Goal: Task Accomplishment & Management: Manage account settings

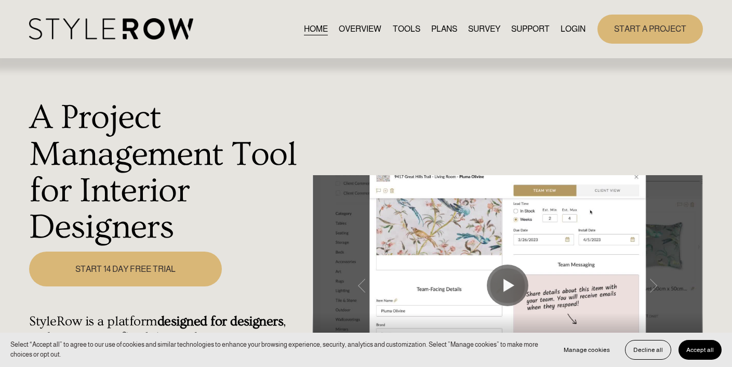
click at [570, 29] on link "LOGIN" at bounding box center [572, 29] width 25 height 14
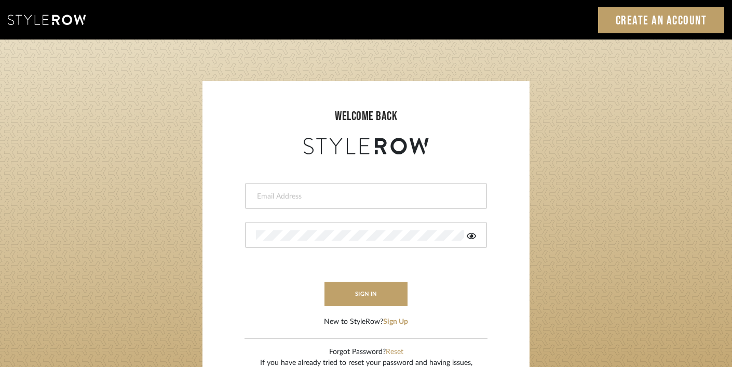
click at [372, 196] on input "email" at bounding box center [365, 196] width 218 height 10
type input "ashley@winnieandcointeriors.com"
click at [351, 246] on div at bounding box center [366, 235] width 242 height 26
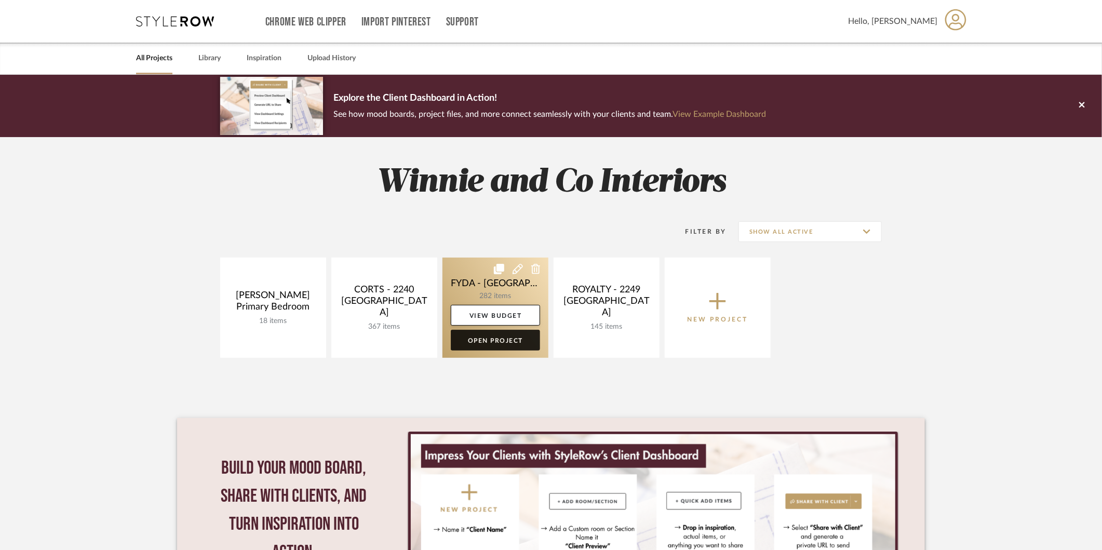
click at [510, 337] on link "Open Project" at bounding box center [495, 340] width 89 height 21
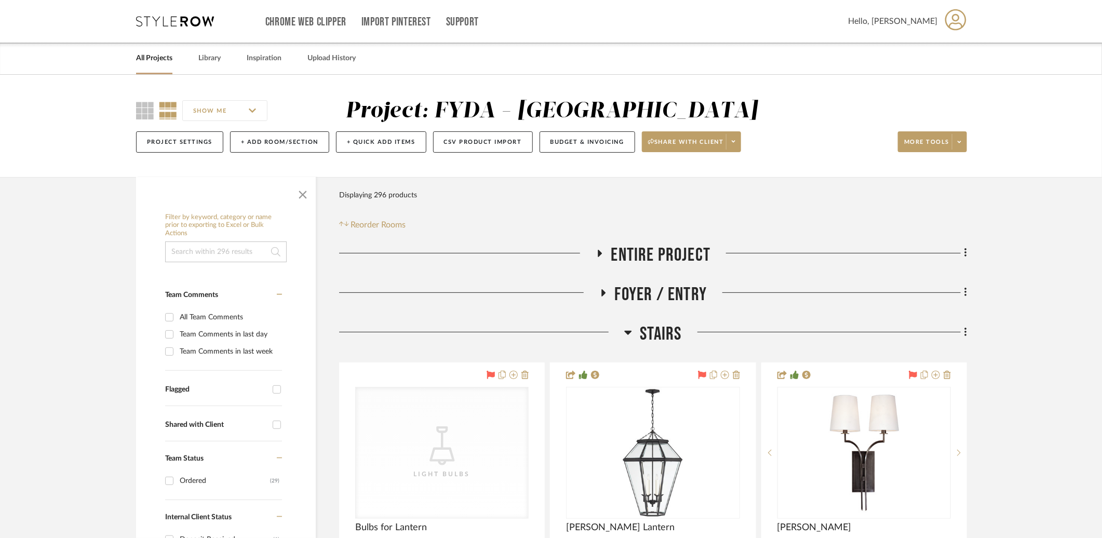
click at [647, 335] on span "Stairs" at bounding box center [661, 334] width 42 height 22
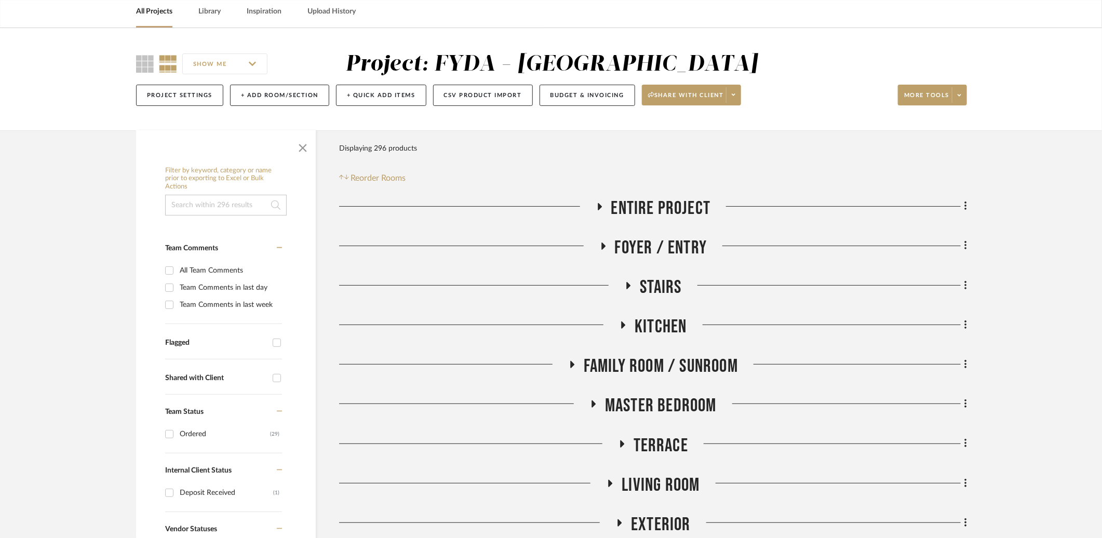
scroll to position [283, 0]
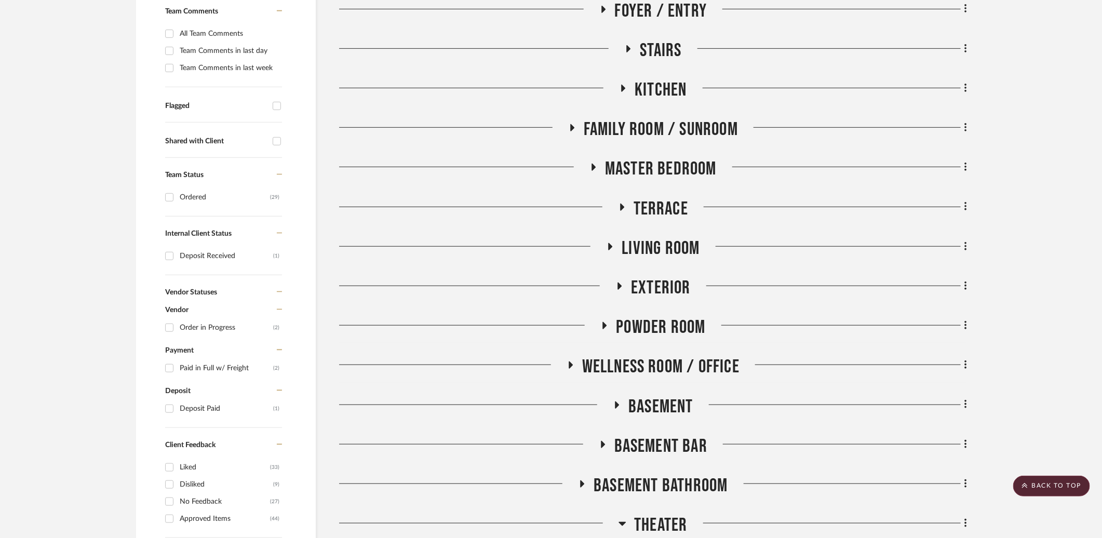
click at [675, 451] on span "Basement Bar" at bounding box center [660, 446] width 93 height 22
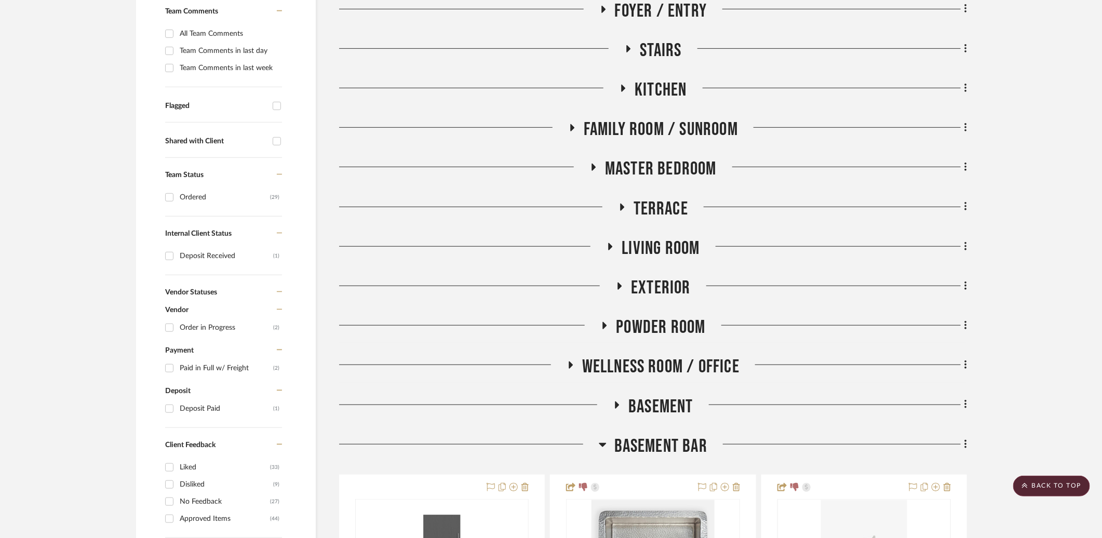
scroll to position [527, 0]
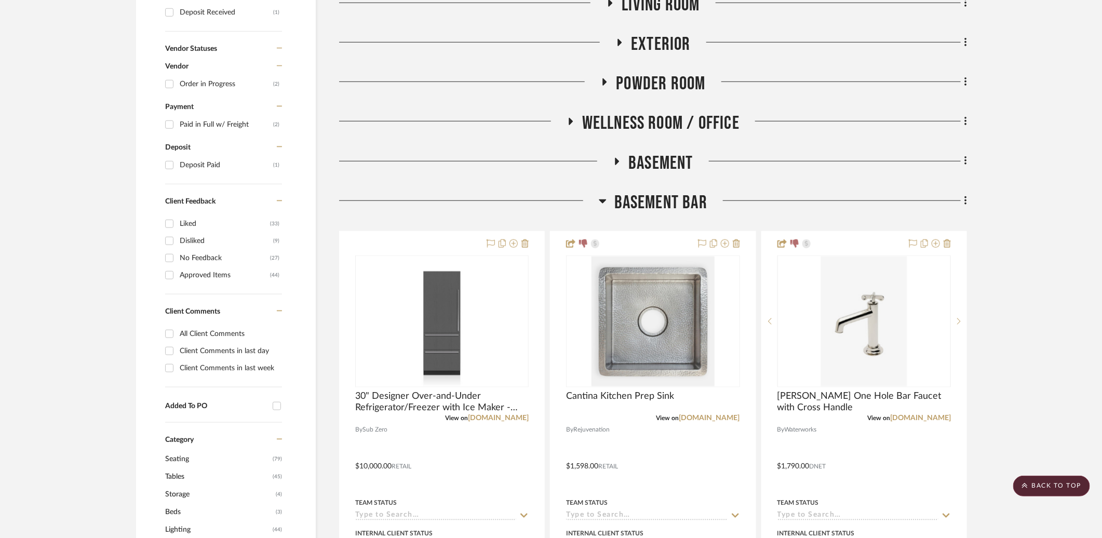
click at [654, 214] on div "Basement Bar" at bounding box center [653, 205] width 628 height 26
click at [657, 204] on span "Basement Bar" at bounding box center [660, 203] width 93 height 22
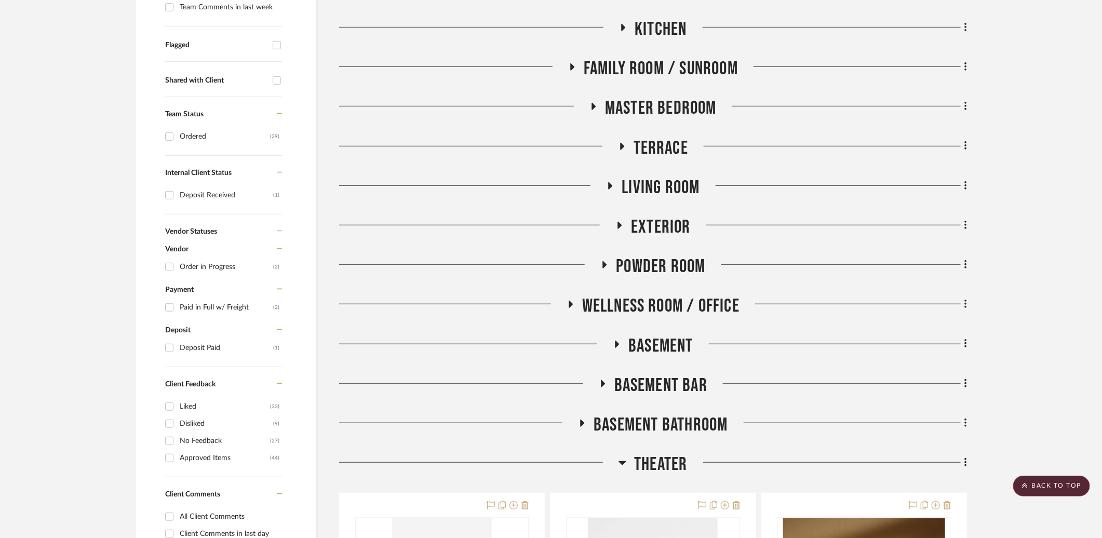
scroll to position [38, 0]
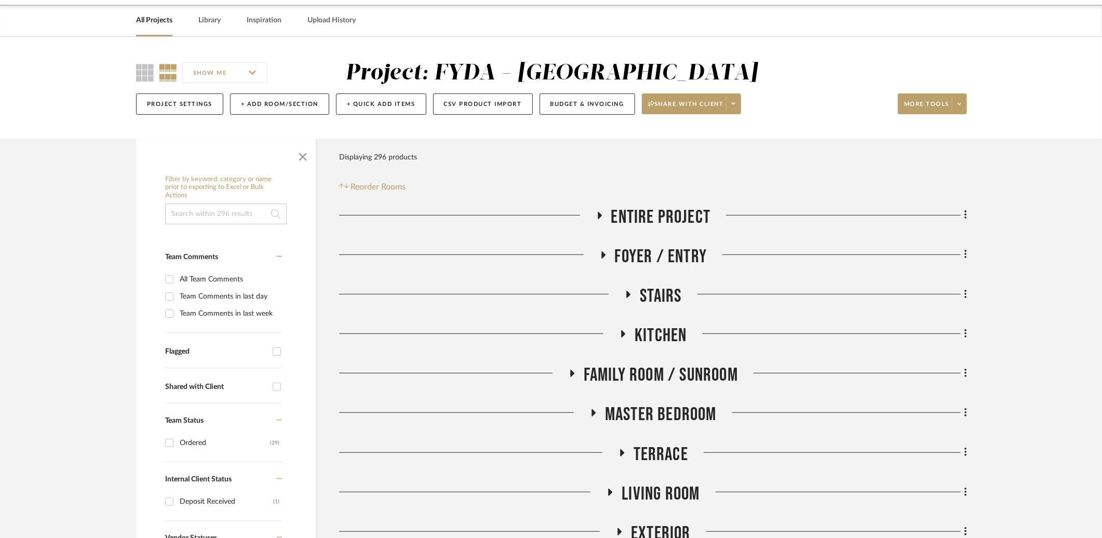
click at [675, 458] on span "Terrace" at bounding box center [660, 454] width 55 height 22
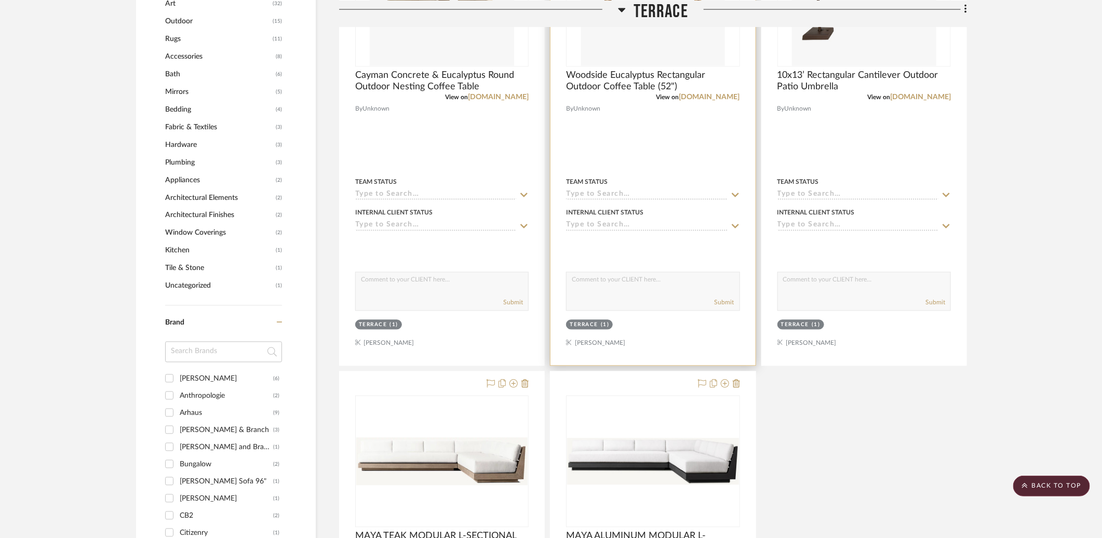
scroll to position [1597, 0]
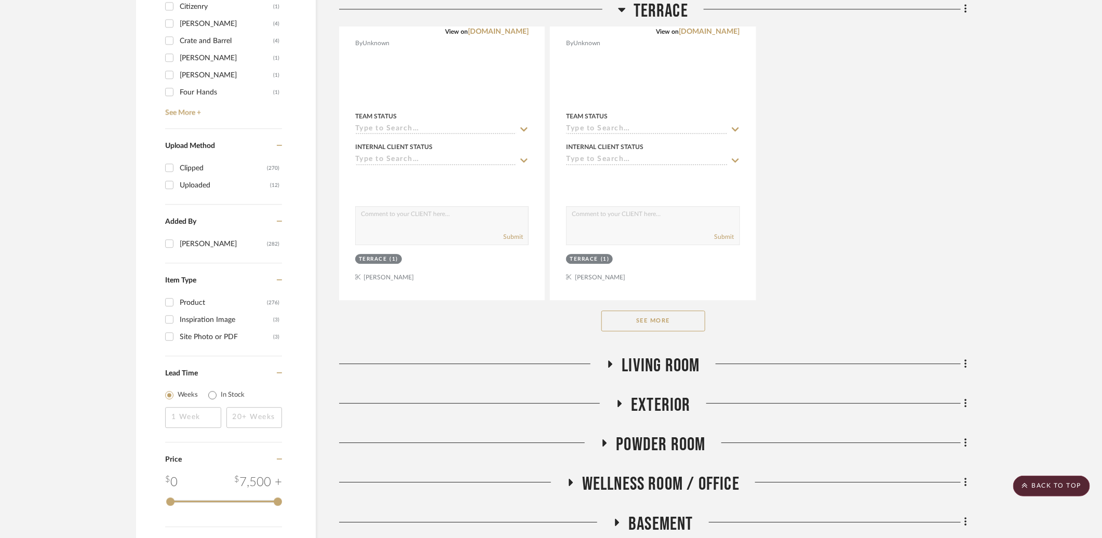
click at [695, 321] on button "See More" at bounding box center [653, 320] width 104 height 21
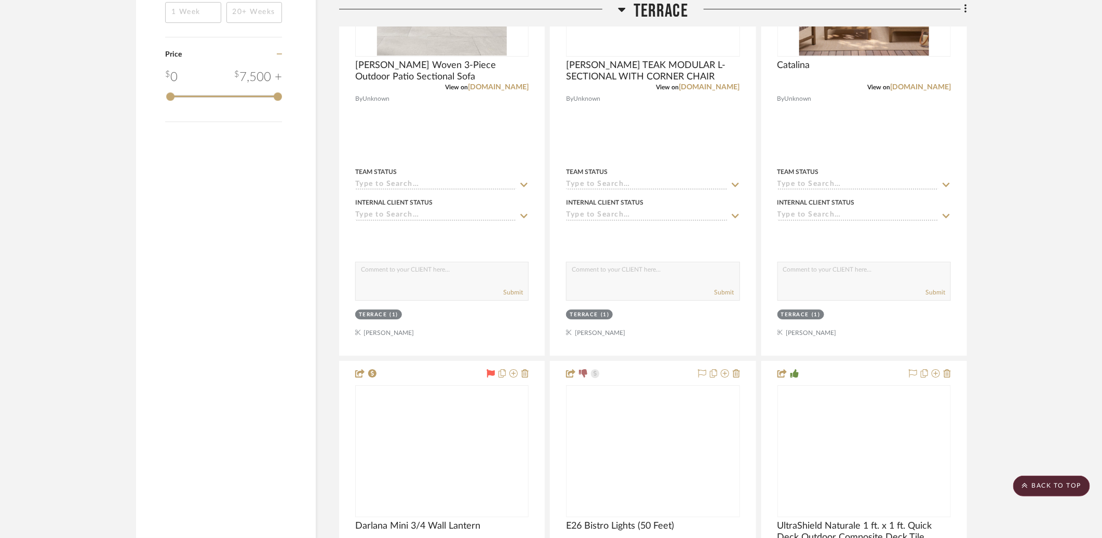
scroll to position [2330, 0]
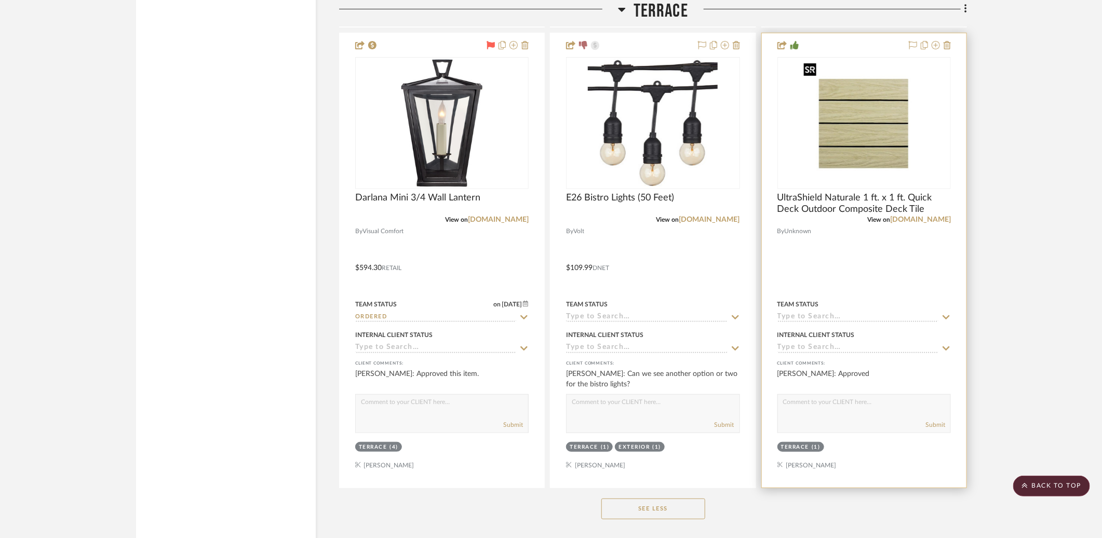
click at [883, 164] on img "0" at bounding box center [864, 123] width 130 height 130
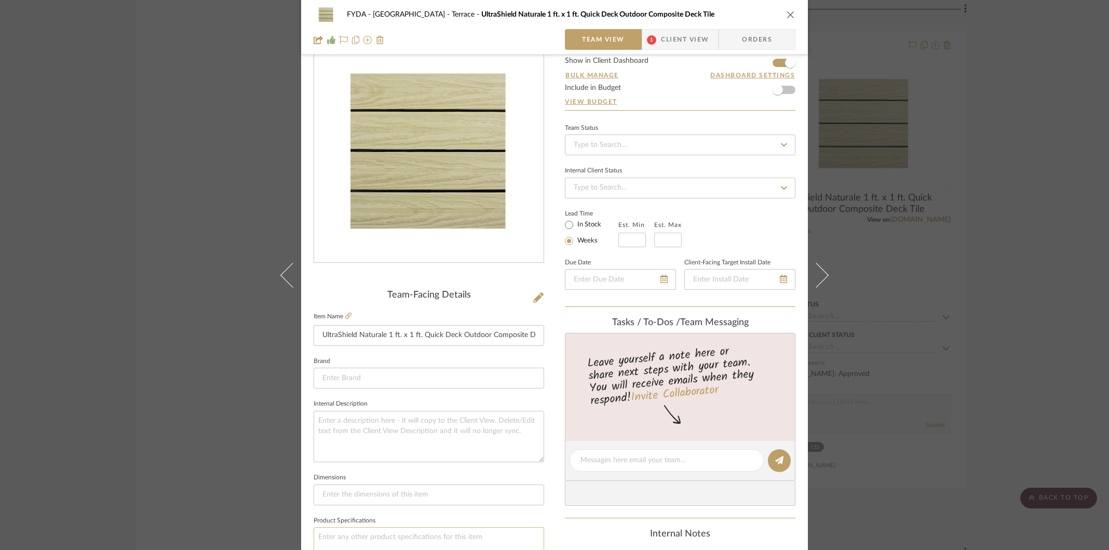
scroll to position [114, 0]
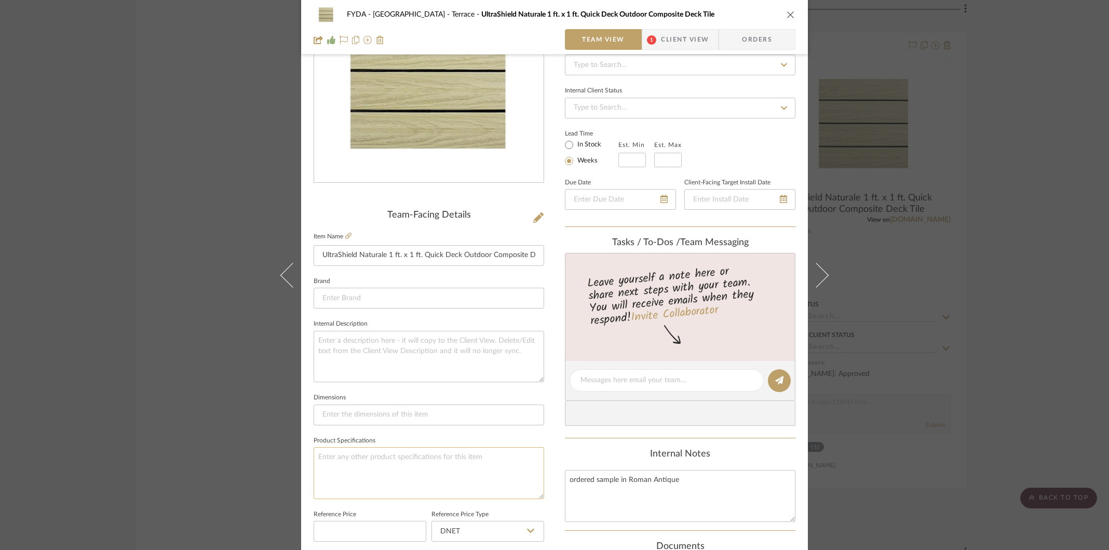
click at [403, 462] on textarea at bounding box center [429, 472] width 231 height 51
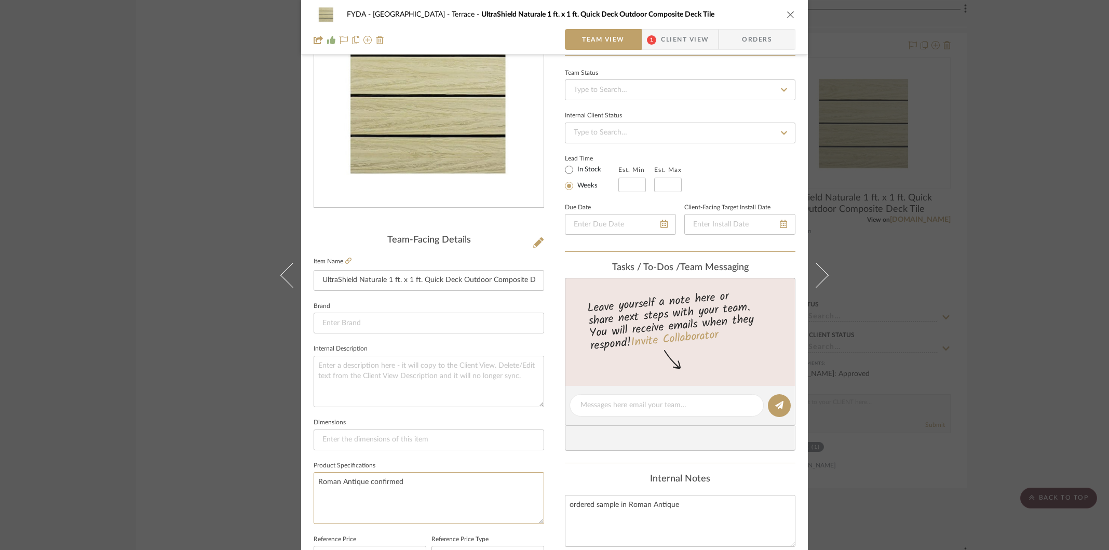
scroll to position [62, 0]
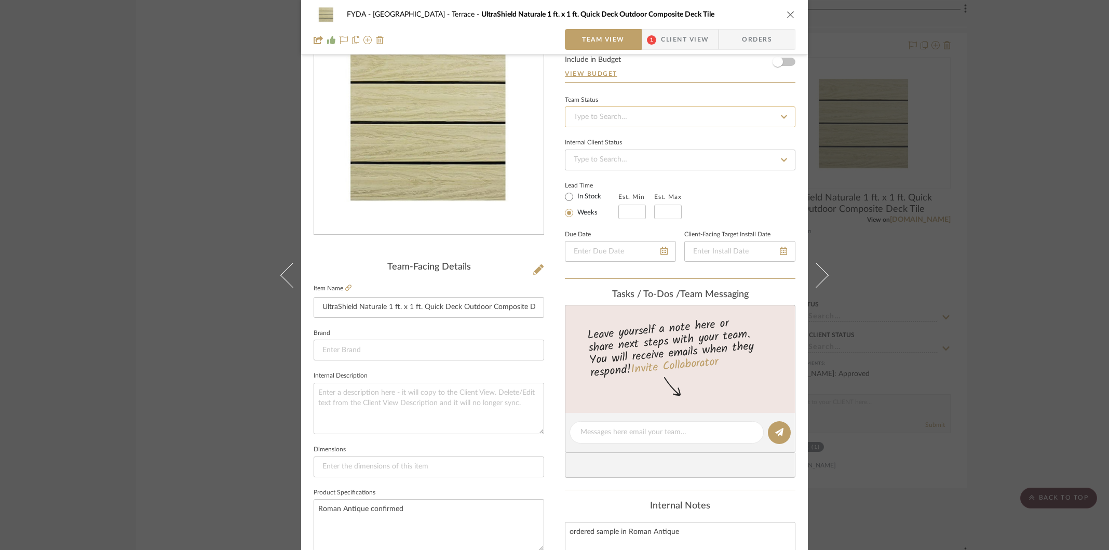
type textarea "Roman Antique confirmed"
click at [656, 123] on input at bounding box center [680, 116] width 231 height 21
click at [525, 241] on div at bounding box center [429, 129] width 231 height 243
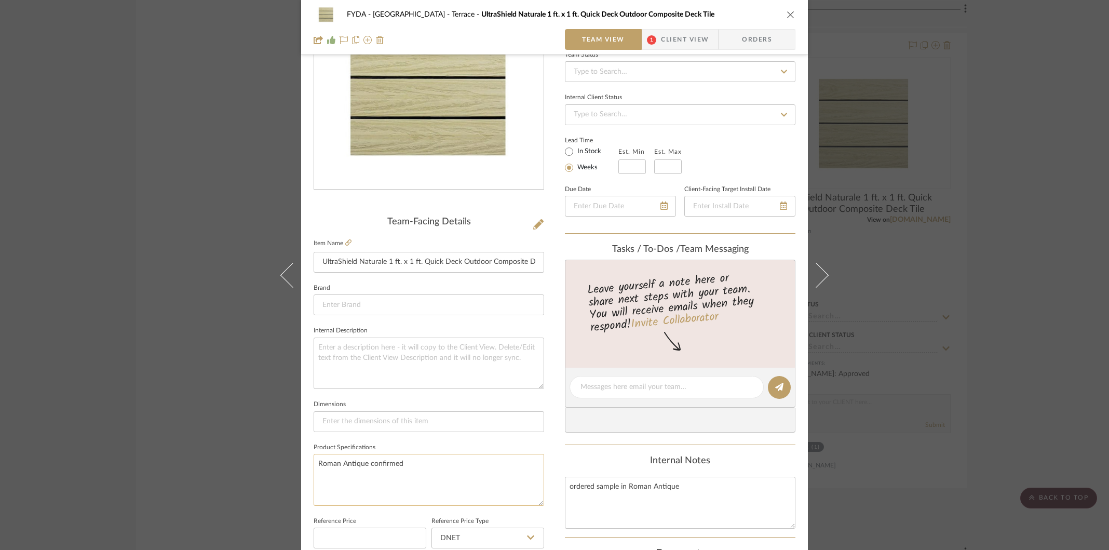
scroll to position [188, 0]
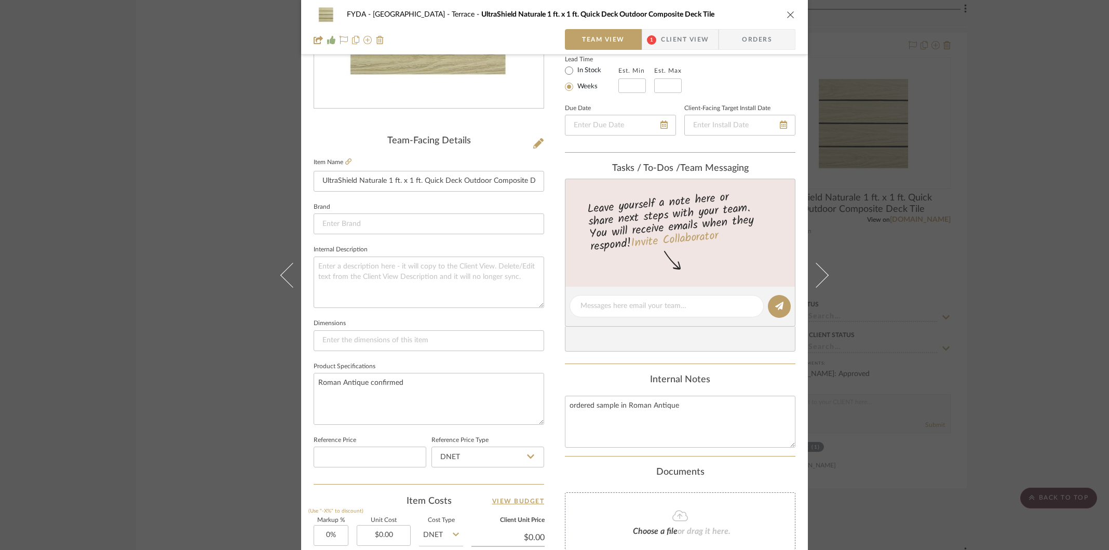
click at [558, 465] on div "FYDA - 655 City Park Terrace UltraShield Naturale 1 ft. x 1 ft. Quick Deck Outd…" at bounding box center [554, 298] width 507 height 959
click at [788, 13] on icon "close" at bounding box center [791, 14] width 8 height 8
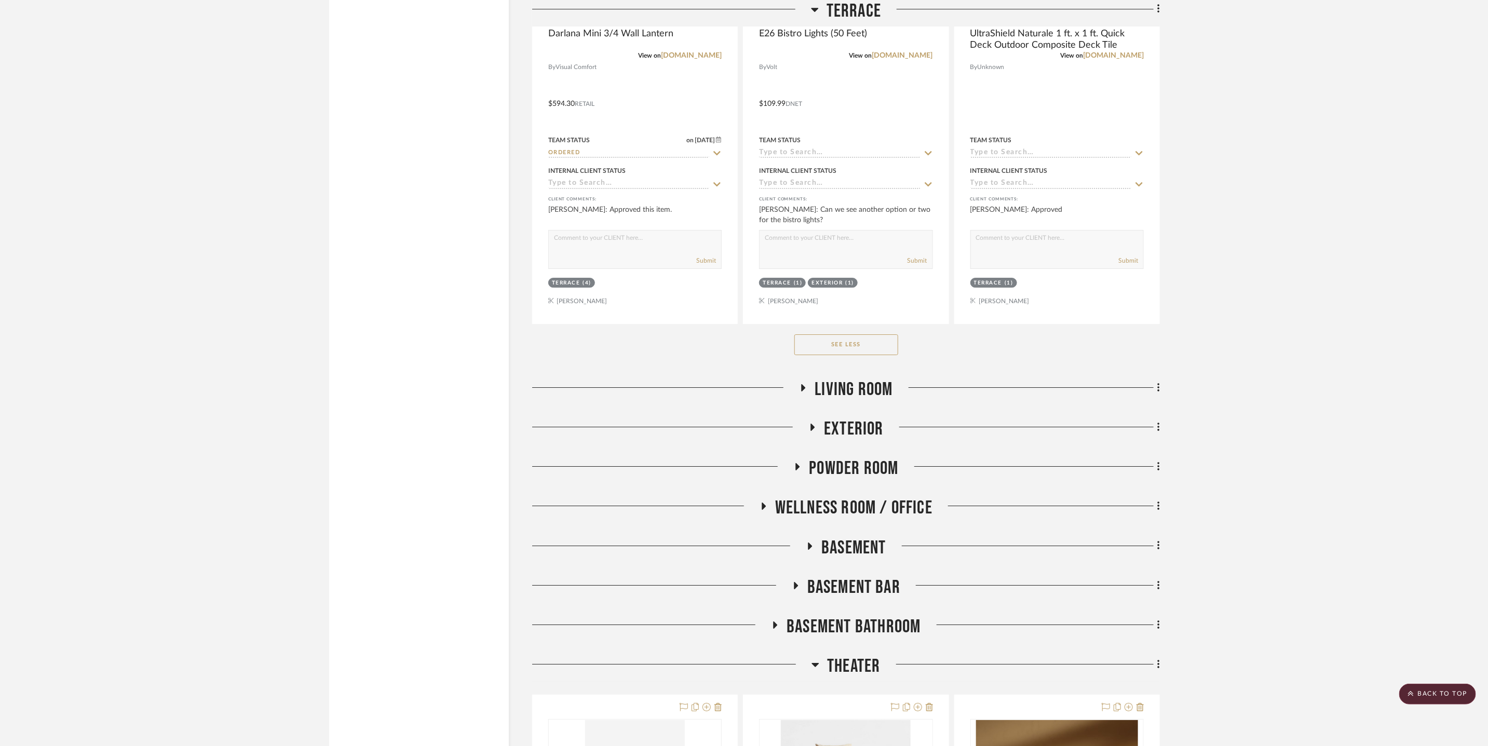
scroll to position [2503, 0]
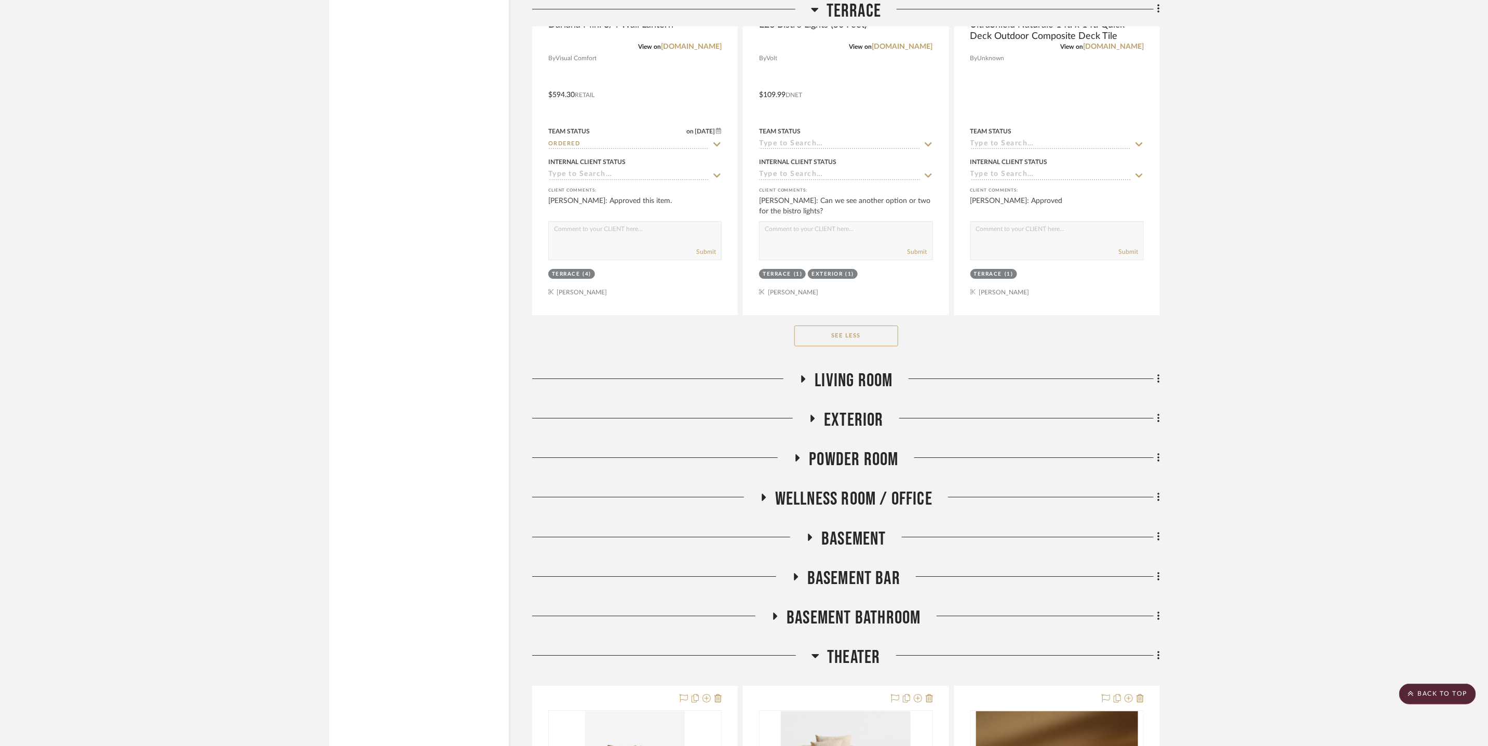
click at [871, 549] on span "Basement Bar" at bounding box center [853, 578] width 93 height 22
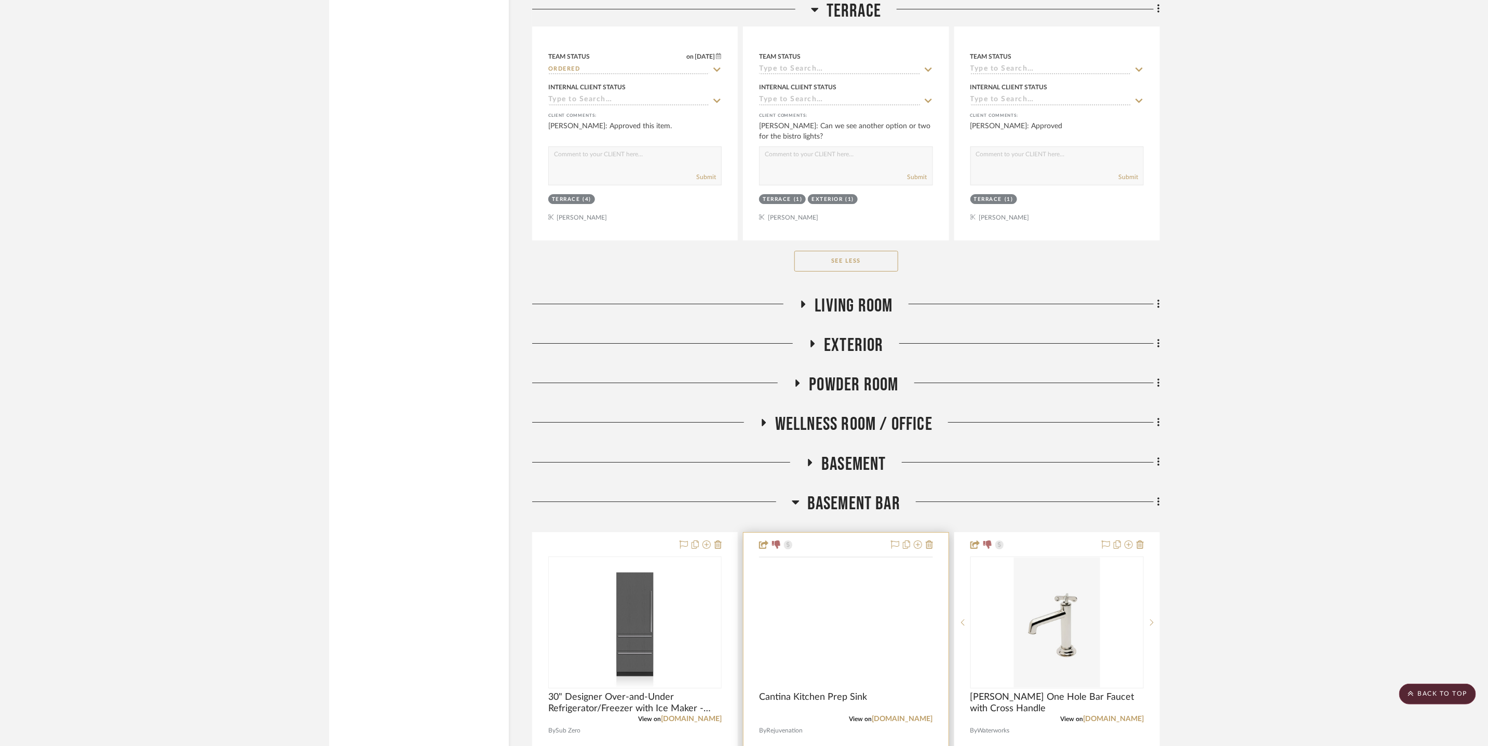
scroll to position [2631, 0]
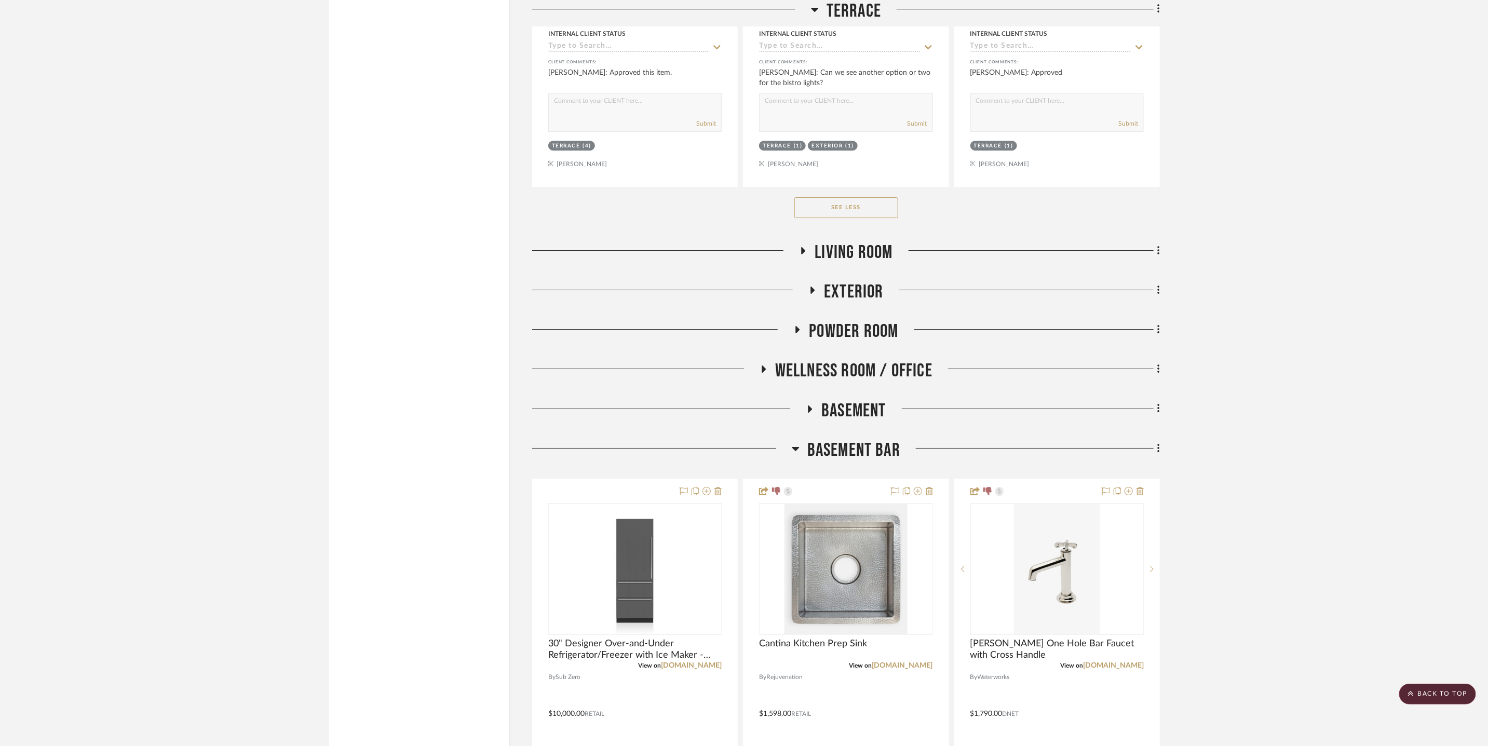
click at [869, 402] on span "Basement" at bounding box center [853, 411] width 65 height 22
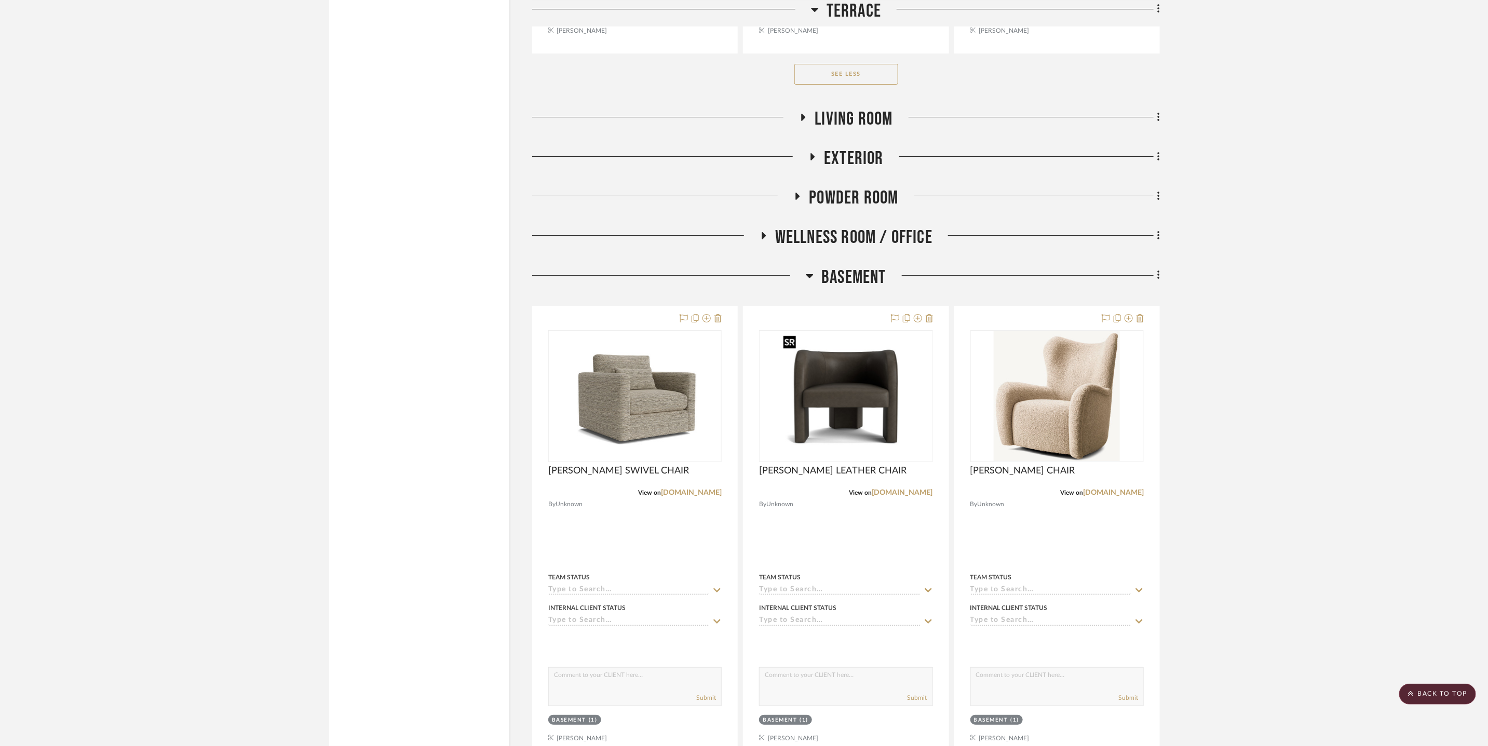
scroll to position [2772, 0]
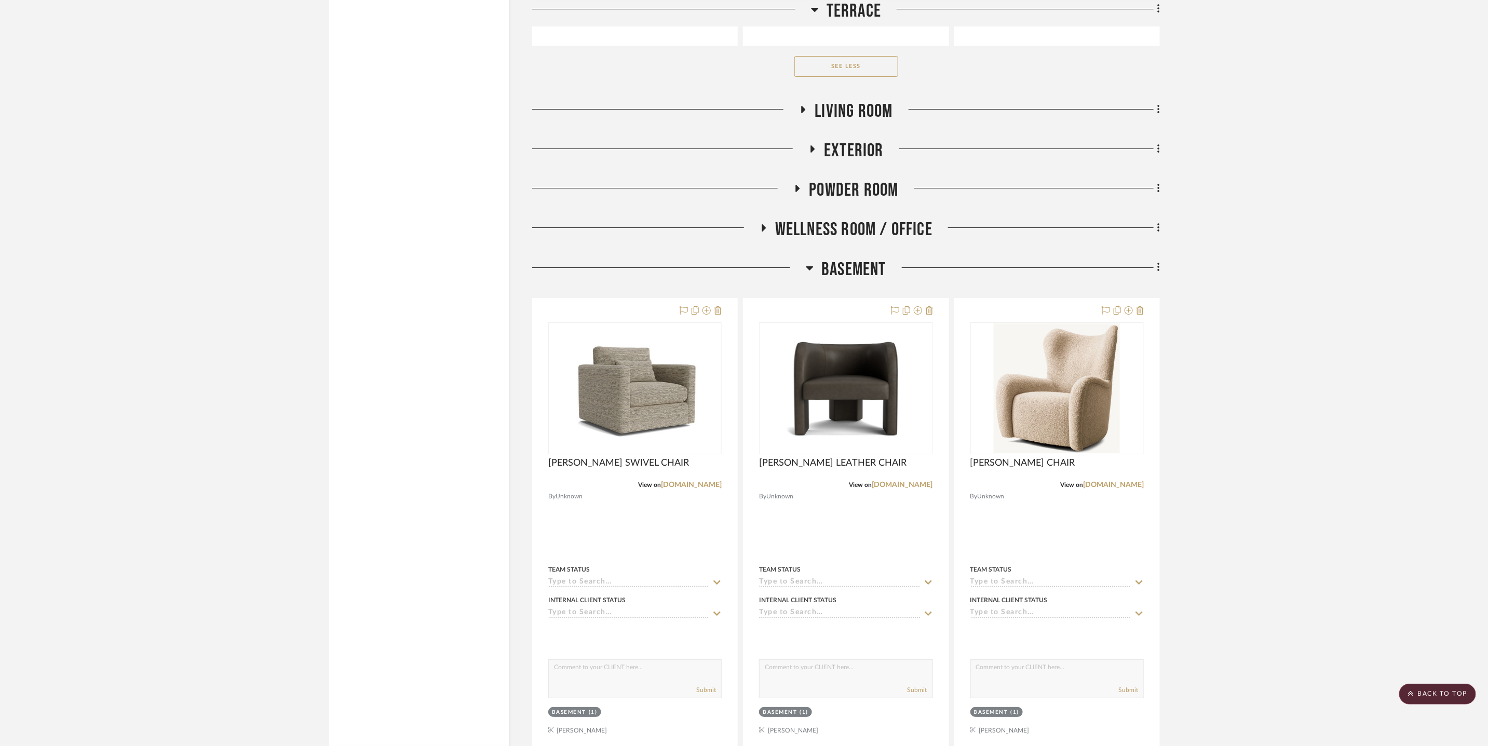
click at [859, 259] on span "Basement" at bounding box center [853, 270] width 65 height 22
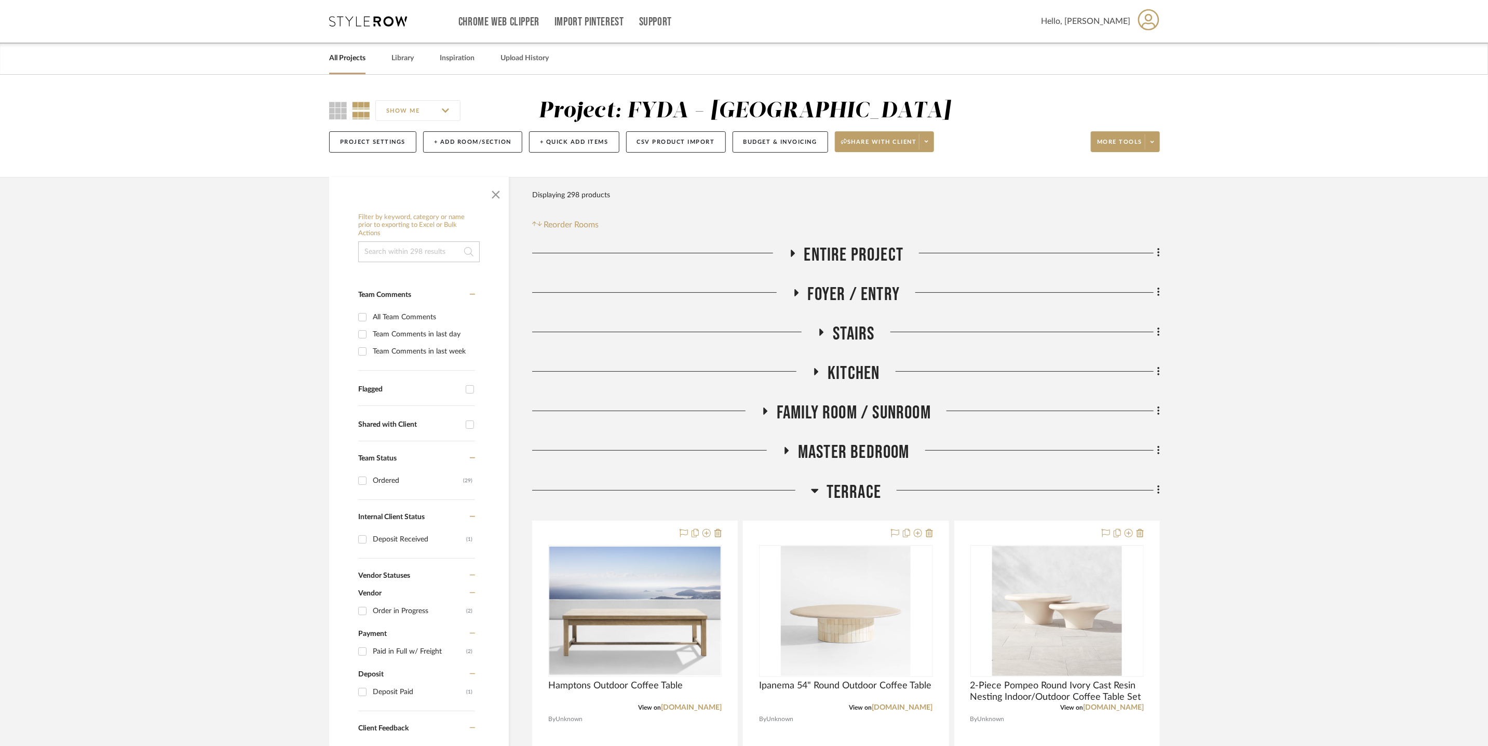
click at [811, 490] on icon at bounding box center [815, 490] width 8 height 12
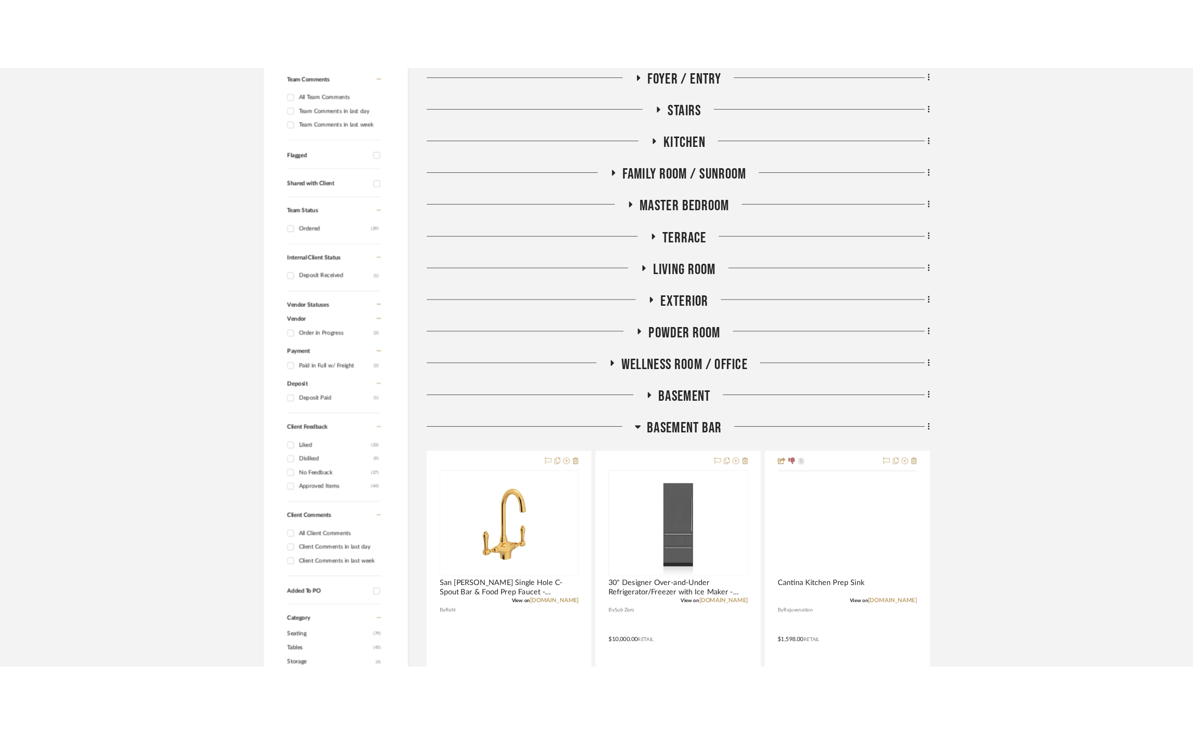
scroll to position [329, 0]
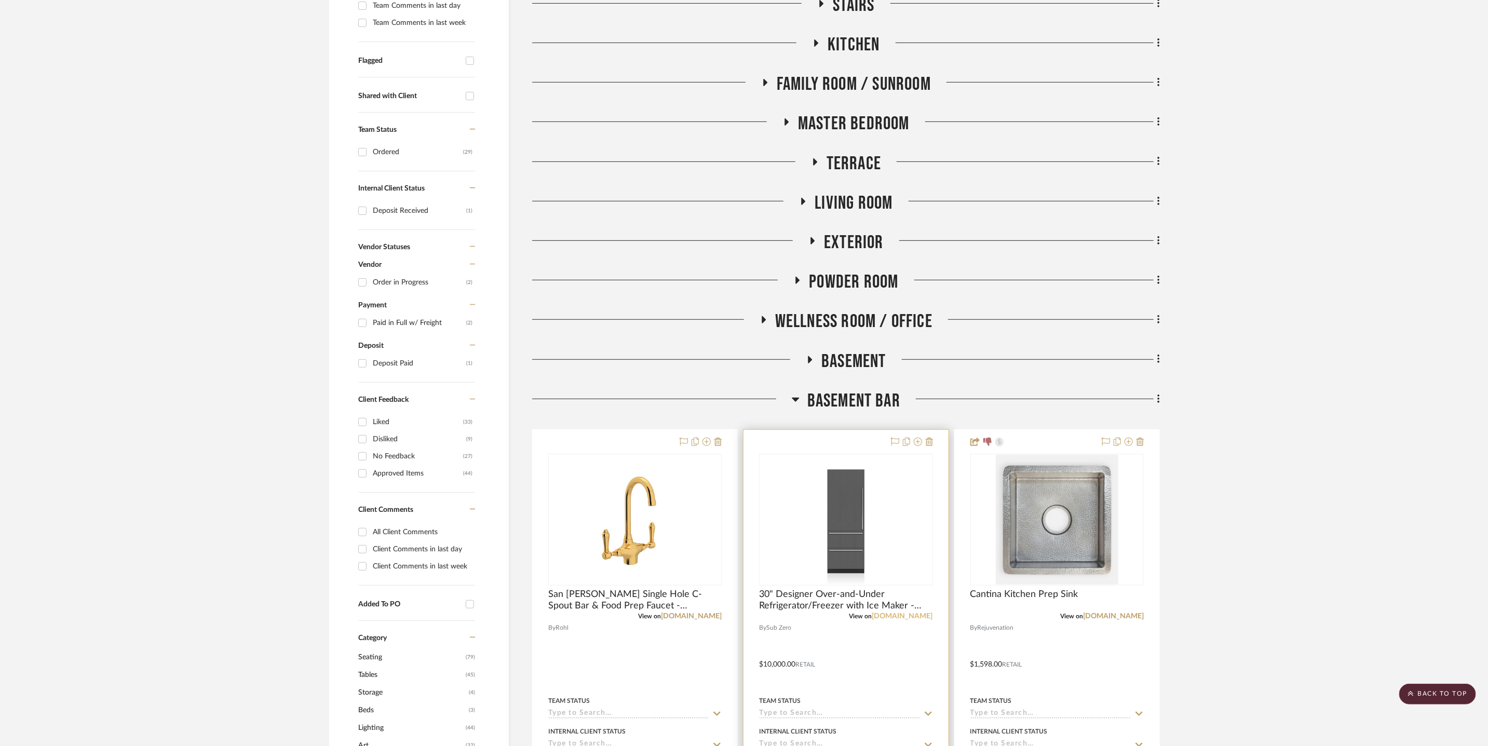
click at [891, 618] on link "[DOMAIN_NAME]" at bounding box center [902, 616] width 61 height 7
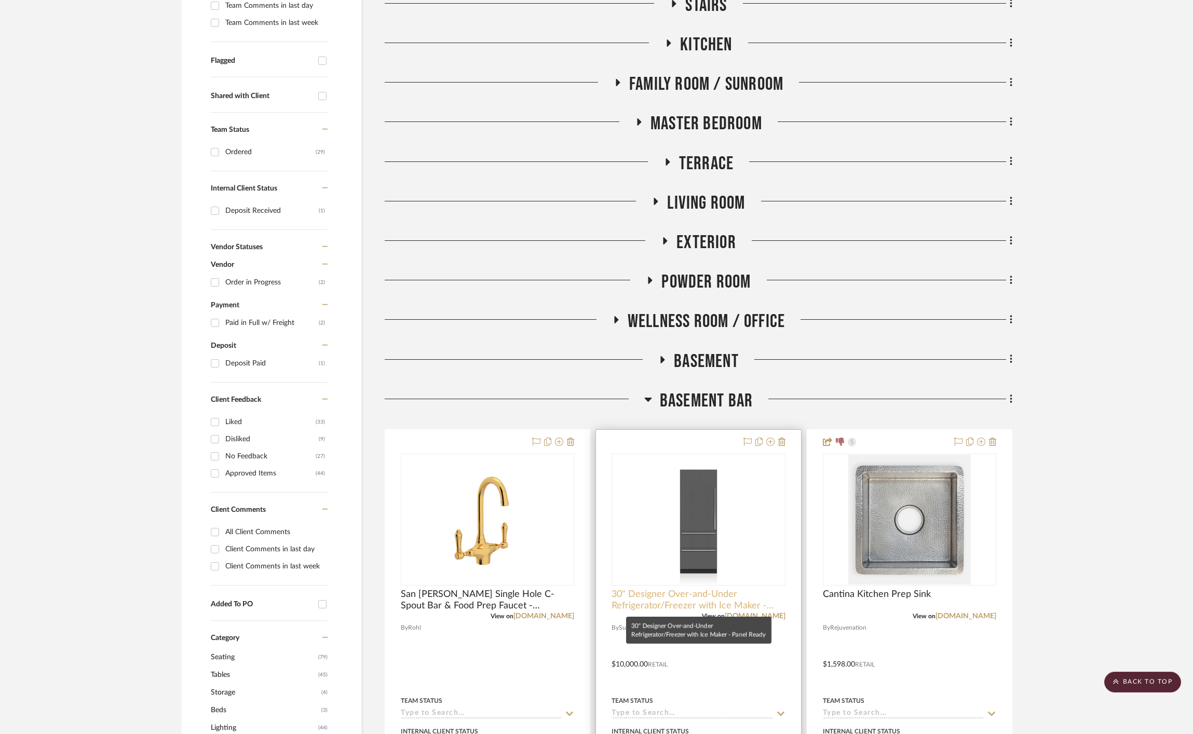
click at [700, 599] on span "30" Designer Over-and-Under Refrigerator/Freezer with Ice Maker - Panel Ready" at bounding box center [698, 600] width 173 height 23
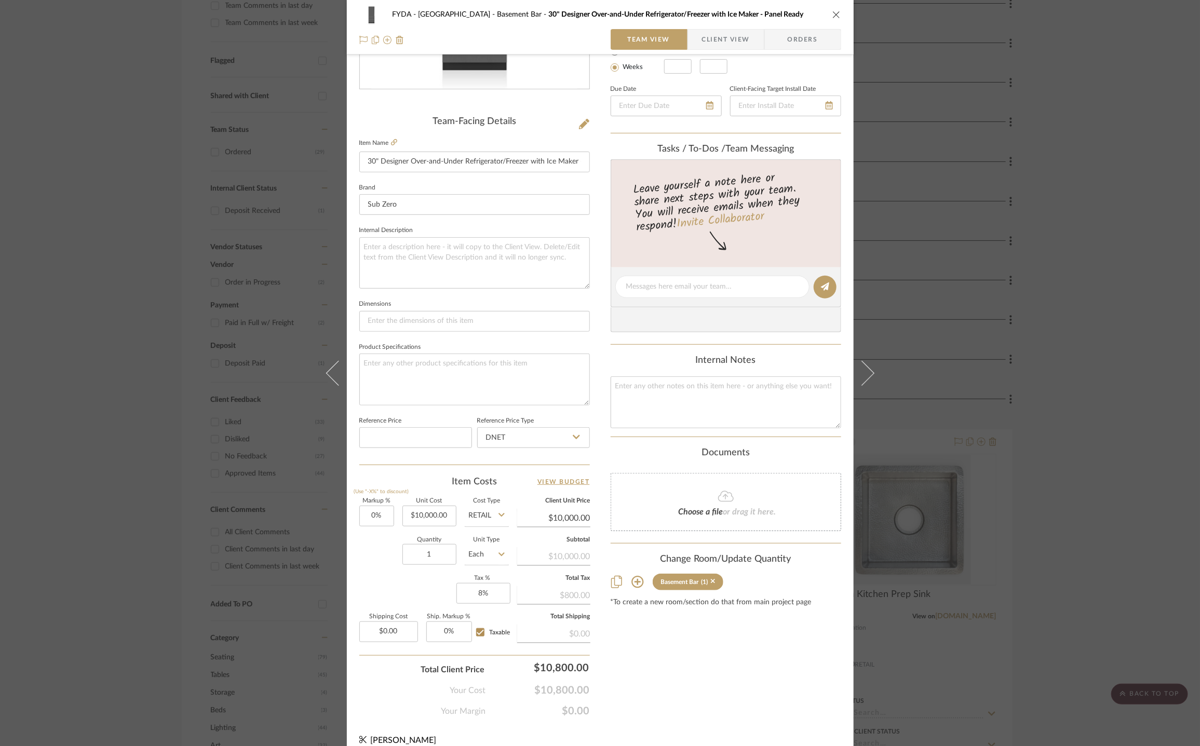
scroll to position [222, 0]
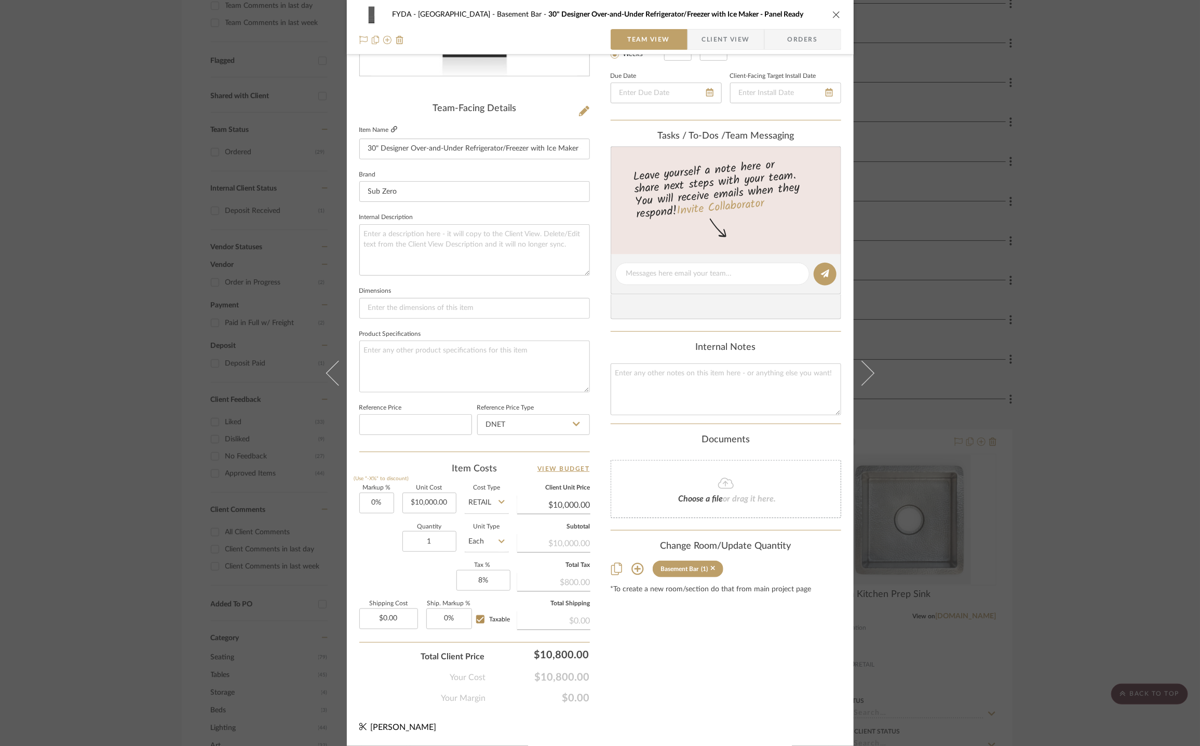
click at [391, 131] on icon at bounding box center [394, 129] width 6 height 6
click at [579, 114] on icon at bounding box center [584, 111] width 10 height 10
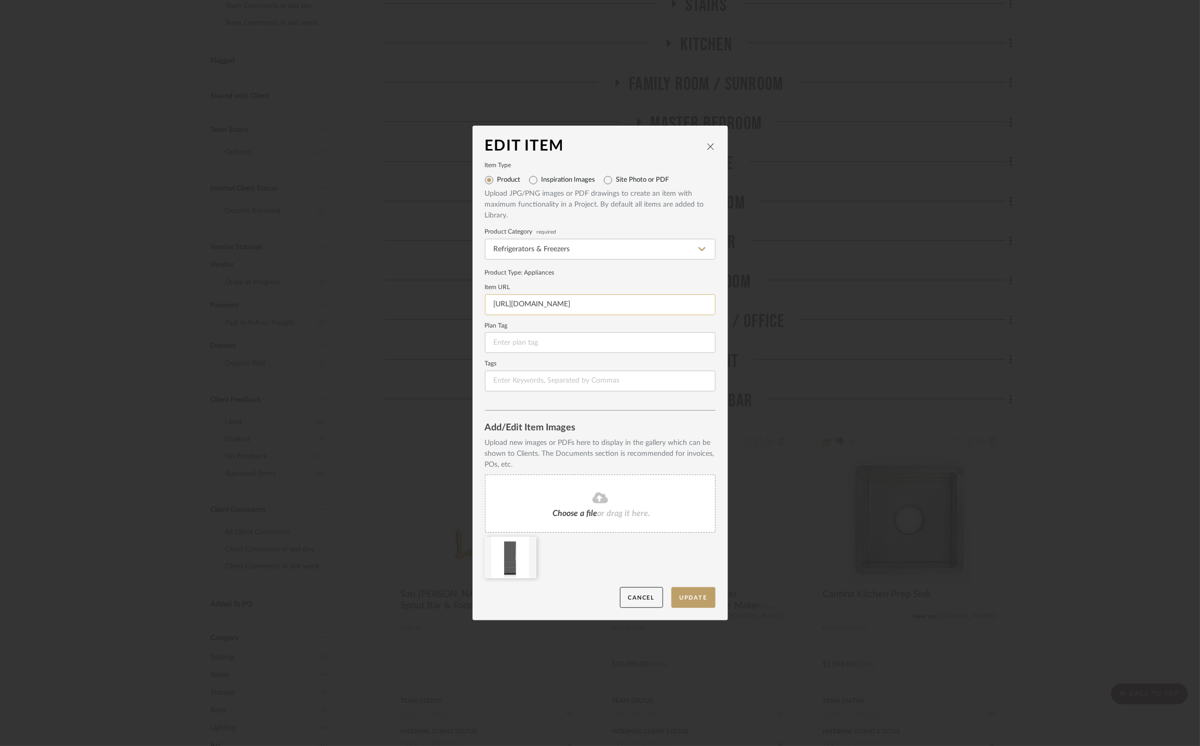
click at [551, 301] on input "https://www.subzero-wolf.com/sub-zero/full-size-refrigeration/integrated-fridge…" at bounding box center [600, 304] width 231 height 21
paste input "ice-maker-internal-dispenser-"
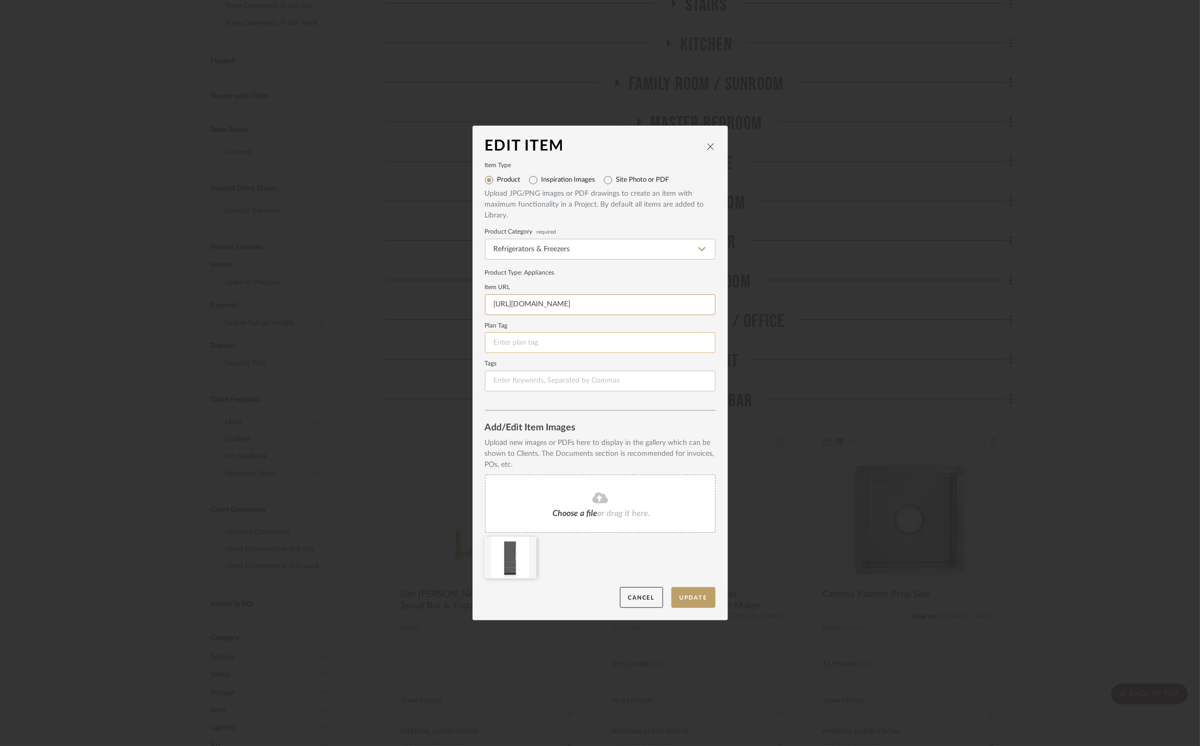
scroll to position [0, 346]
type input "https://www.subzero-wolf.com/sub-zero/full-size-refrigeration/integrated-fridge…"
click at [693, 593] on button "Update" at bounding box center [693, 597] width 44 height 21
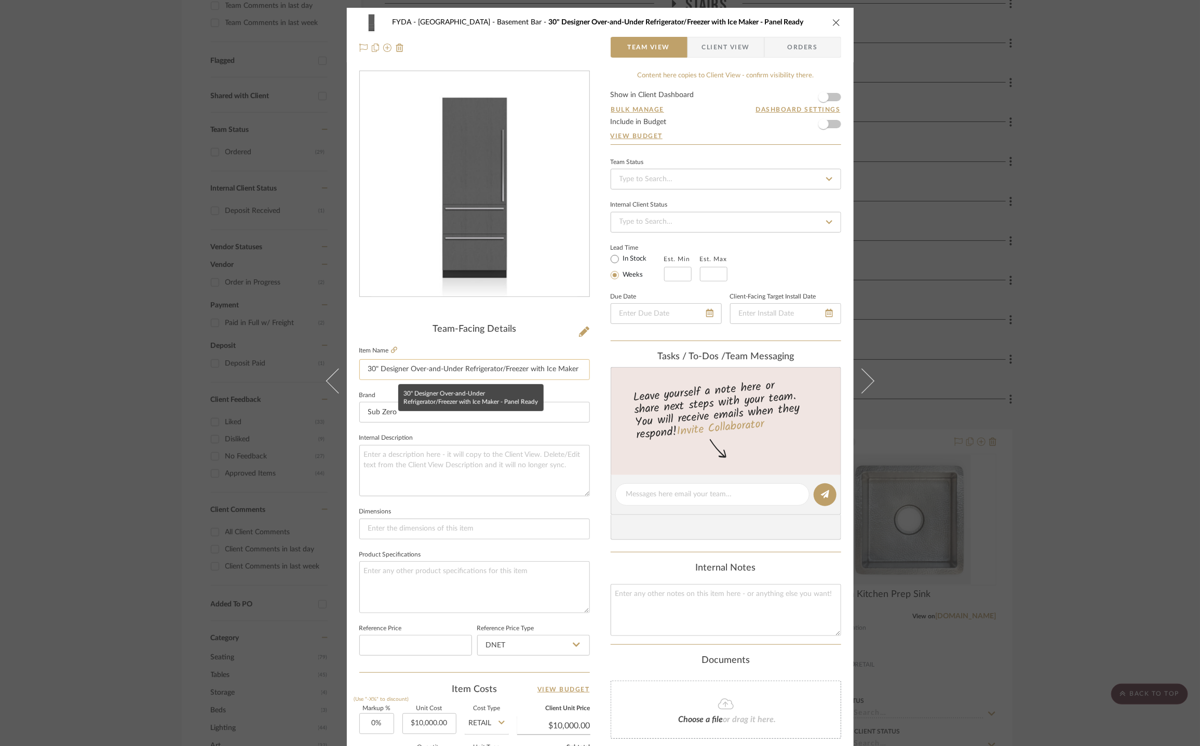
click at [527, 369] on input "30" Designer Over-and-Under Refrigerator/Freezer with Ice Maker - Panel Ready" at bounding box center [474, 369] width 231 height 21
type input "30" Designer Over-and-Under Refrigerator/Freezer & Water Dispenser with Ice Mak…"
click at [521, 431] on fieldset "Internal Description" at bounding box center [474, 463] width 231 height 65
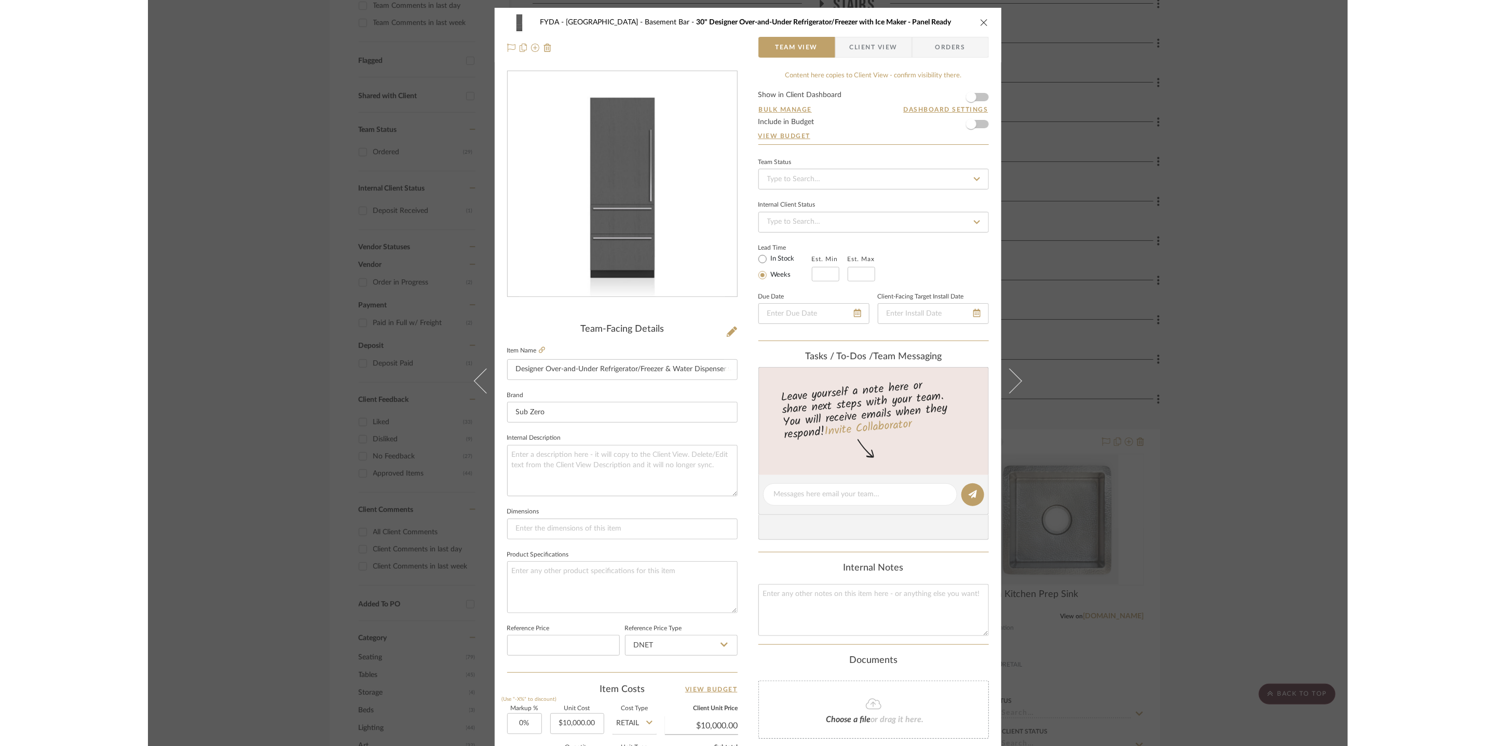
scroll to position [0, 0]
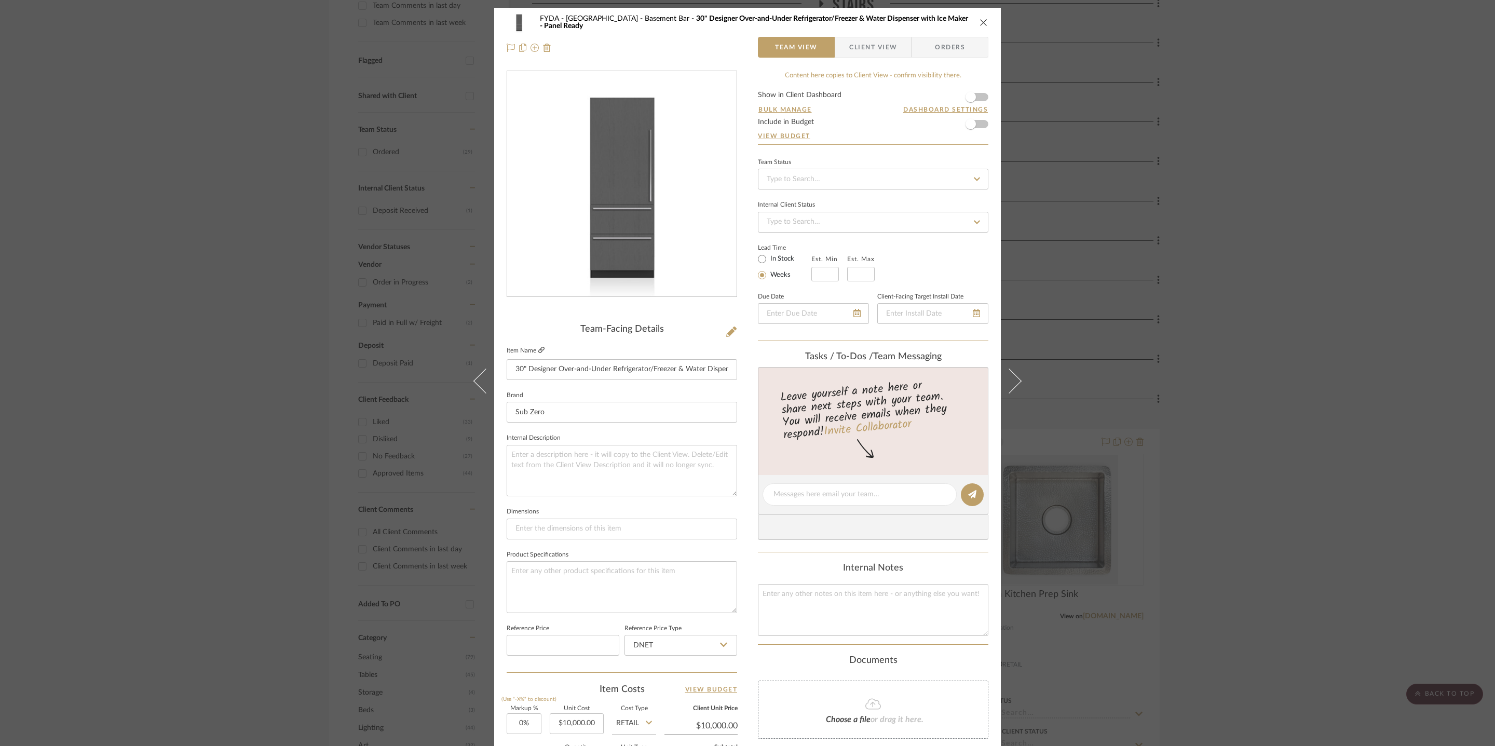
click at [538, 351] on icon at bounding box center [541, 350] width 6 height 6
